Goal: Task Accomplishment & Management: Manage account settings

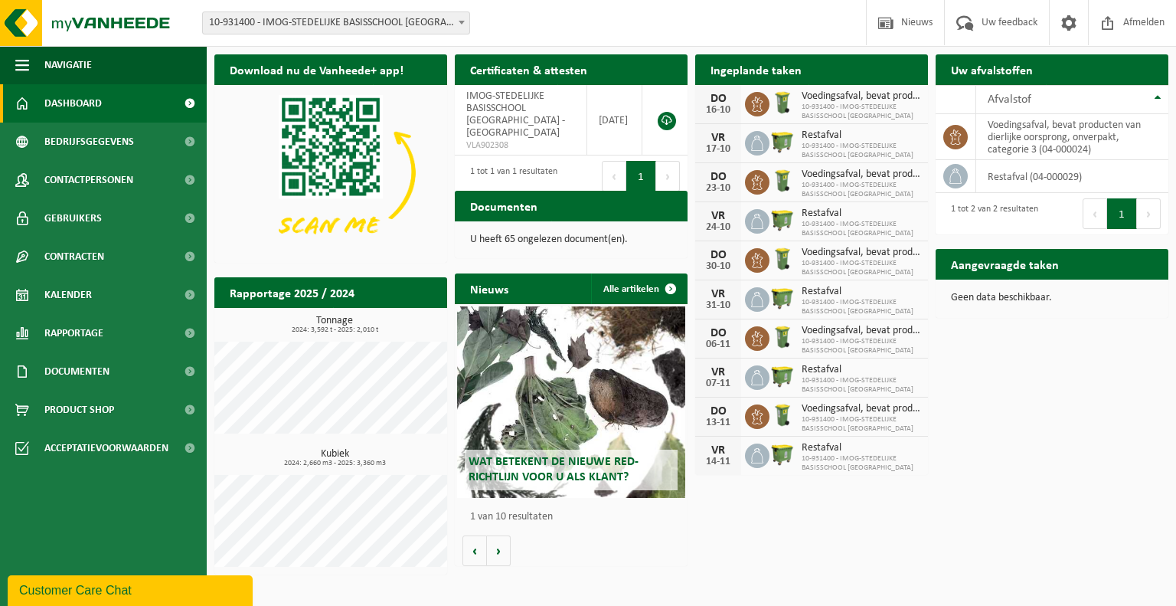
click at [821, 267] on span "10-931400 - IMOG-STEDELIJKE BASISSCHOOL [GEOGRAPHIC_DATA]" at bounding box center [861, 268] width 119 height 18
click at [817, 298] on span "10-931400 - IMOG-STEDELIJKE BASISSCHOOL [GEOGRAPHIC_DATA]" at bounding box center [861, 307] width 119 height 18
click at [769, 72] on h2 "Ingeplande taken" at bounding box center [756, 69] width 122 height 30
click at [1136, 24] on span "Afmelden" at bounding box center [1144, 22] width 49 height 45
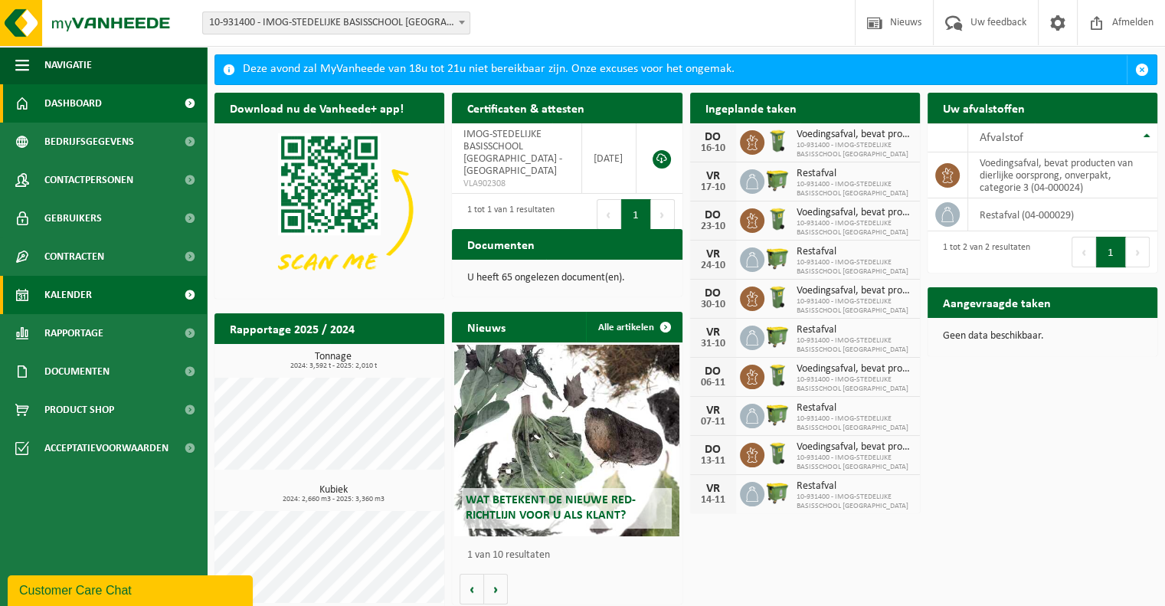
click at [81, 294] on span "Kalender" at bounding box center [67, 295] width 47 height 38
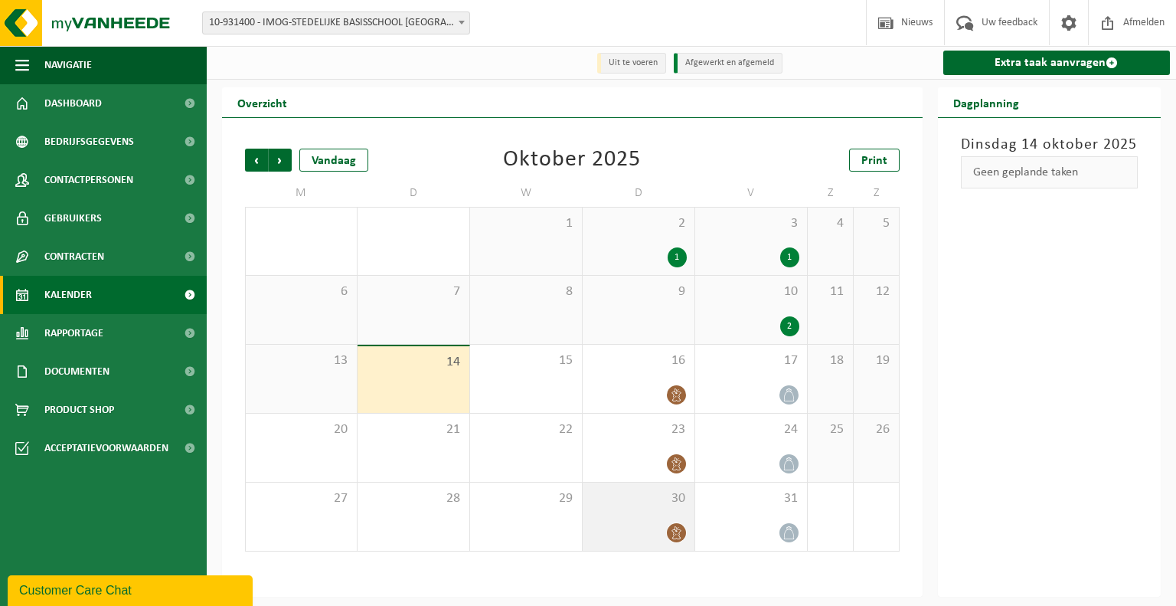
click at [682, 534] on icon at bounding box center [676, 532] width 13 height 13
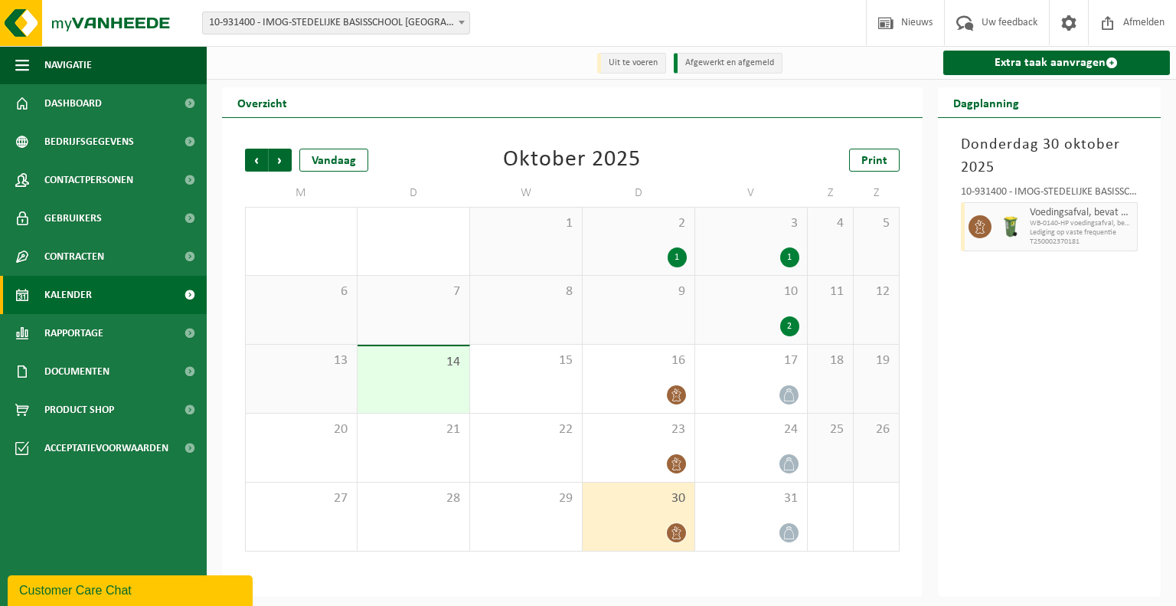
drag, startPoint x: 682, startPoint y: 534, endPoint x: 641, endPoint y: 534, distance: 41.4
click at [641, 534] on div at bounding box center [638, 532] width 96 height 21
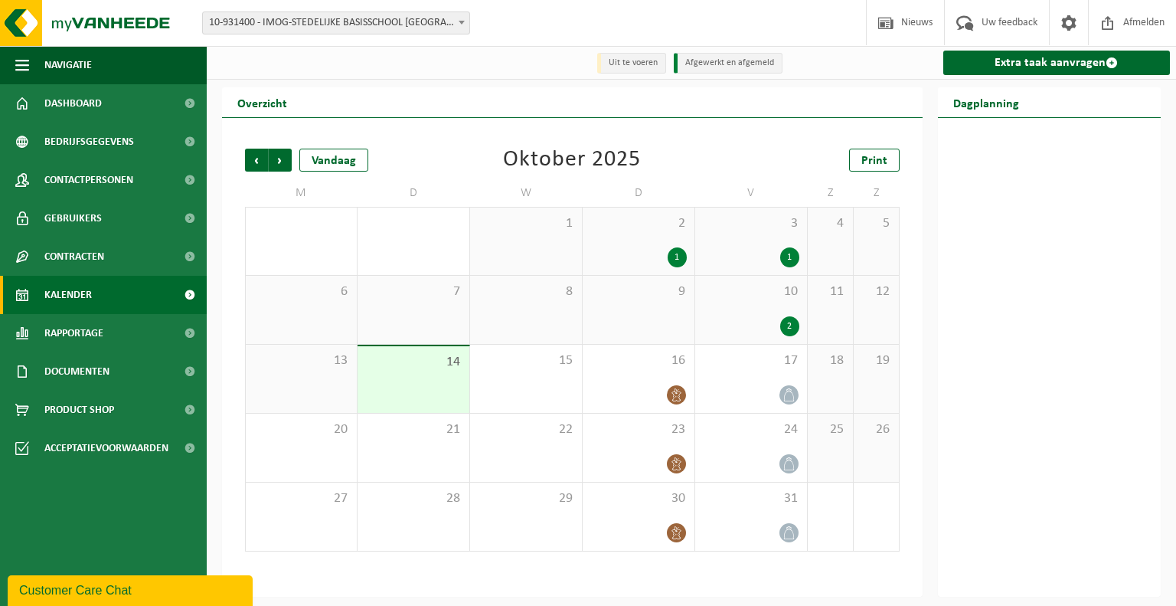
drag, startPoint x: 640, startPoint y: 528, endPoint x: 1052, endPoint y: 227, distance: 510.2
click at [1052, 227] on div at bounding box center [1050, 357] width 224 height 479
click at [671, 535] on icon at bounding box center [676, 532] width 13 height 13
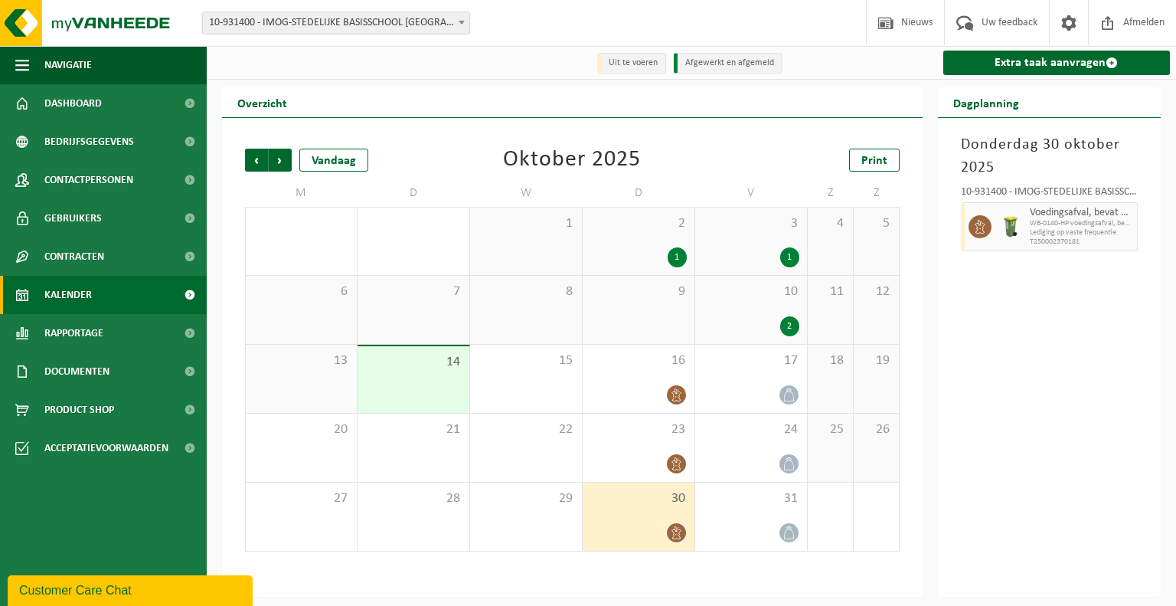
drag, startPoint x: 671, startPoint y: 535, endPoint x: 1058, endPoint y: 438, distance: 398.8
click at [1058, 438] on div "Donderdag 30 oktober 2025 10-931400 - IMOG-STEDELIJKE BASISSCHOOL TORENHOF - WA…" at bounding box center [1050, 357] width 224 height 479
click at [1128, 228] on span "button" at bounding box center [1126, 226] width 12 height 31
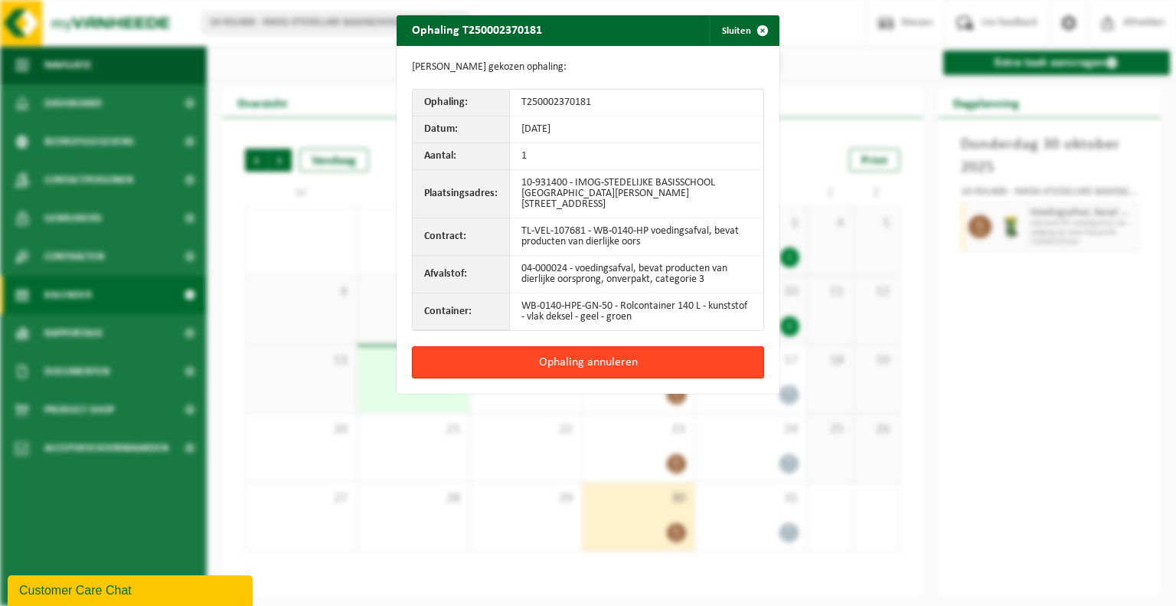
click at [662, 368] on button "Ophaling annuleren" at bounding box center [588, 362] width 352 height 32
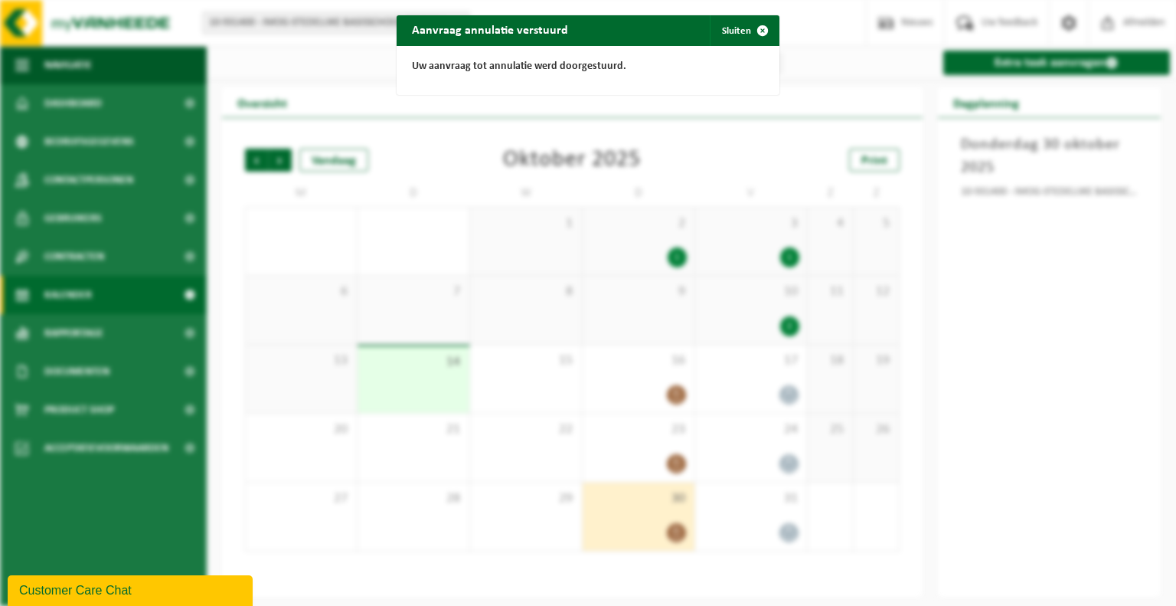
click at [1029, 473] on div "Aanvraag annulatie verstuurd Sluiten Uw aanvraag tot annulatie werd doorgestuur…" at bounding box center [588, 303] width 1176 height 606
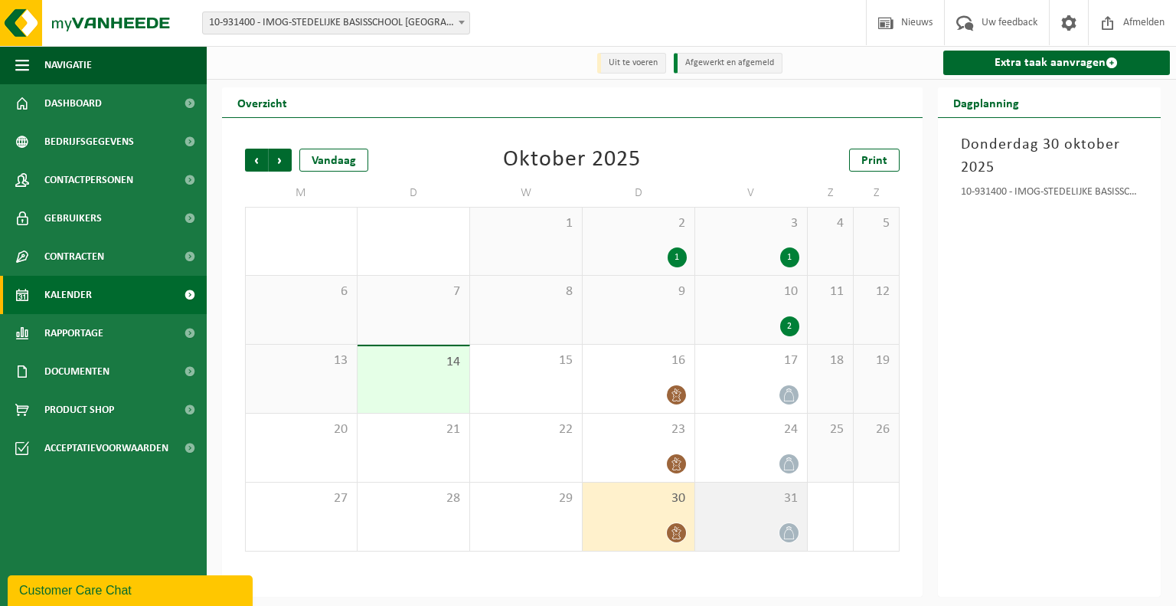
click at [795, 532] on icon at bounding box center [789, 532] width 13 height 13
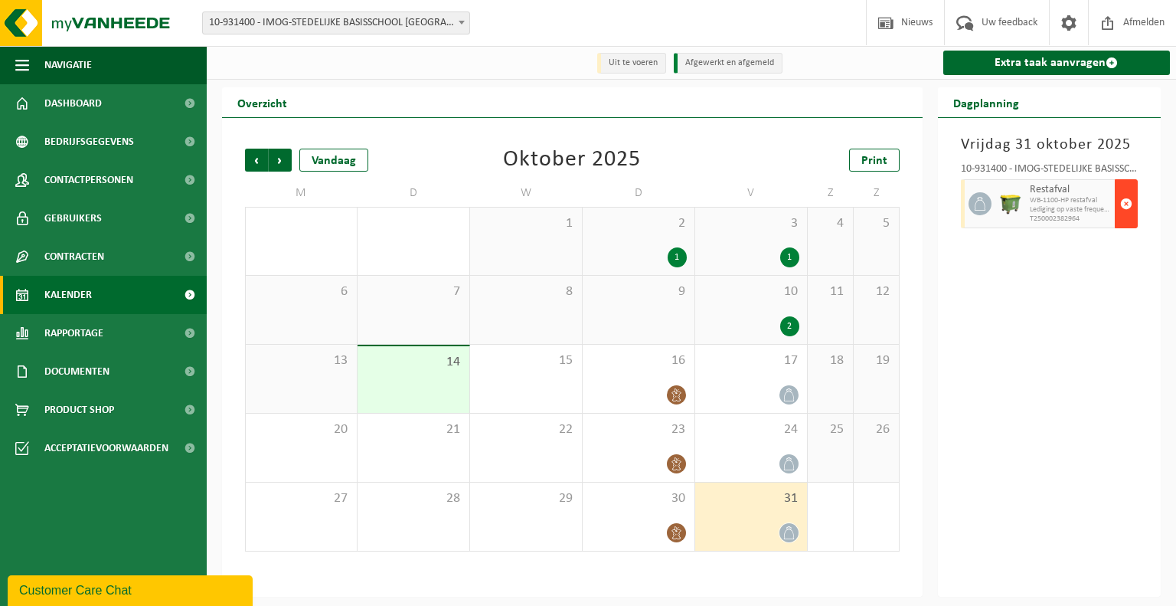
click at [1127, 203] on span "button" at bounding box center [1126, 203] width 12 height 31
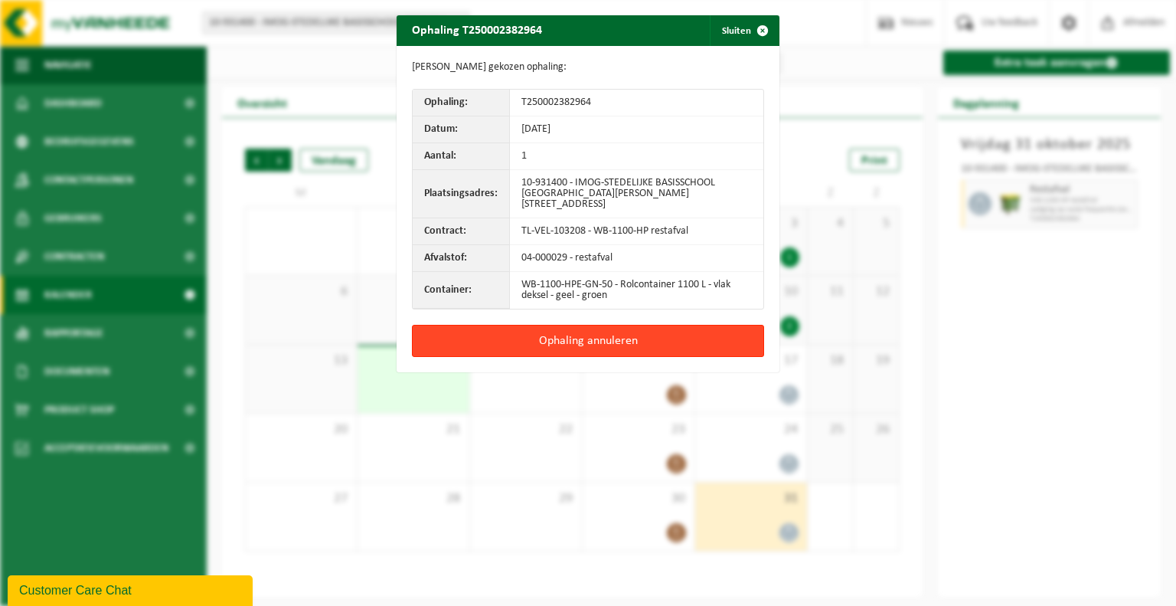
click at [616, 342] on button "Ophaling annuleren" at bounding box center [588, 341] width 352 height 32
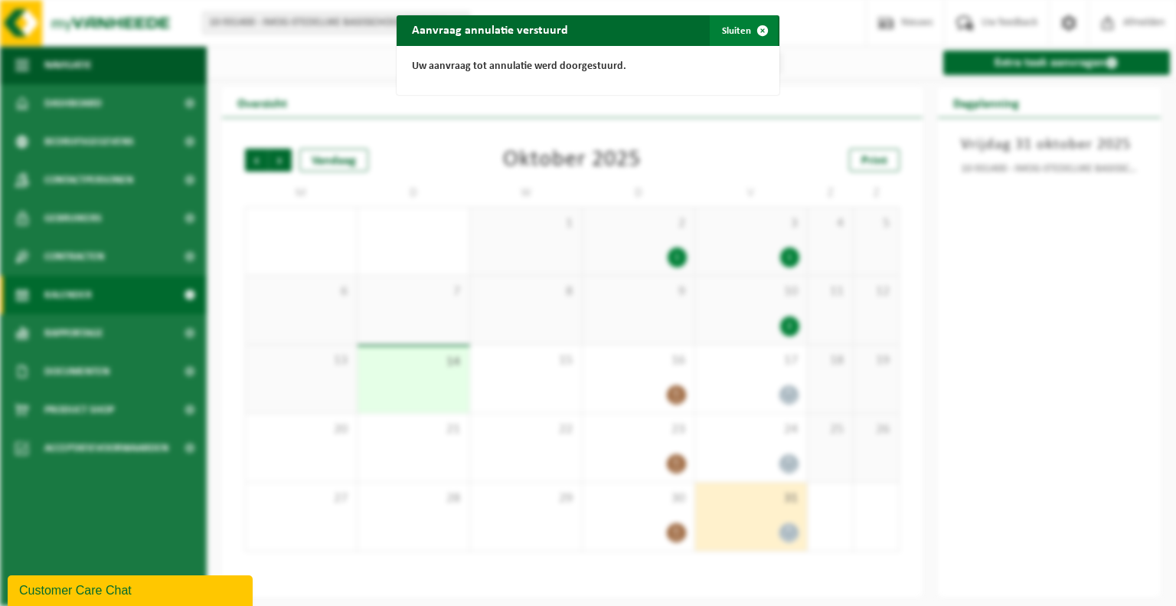
click at [753, 30] on span "button" at bounding box center [762, 30] width 31 height 31
